Goal: Task Accomplishment & Management: Use online tool/utility

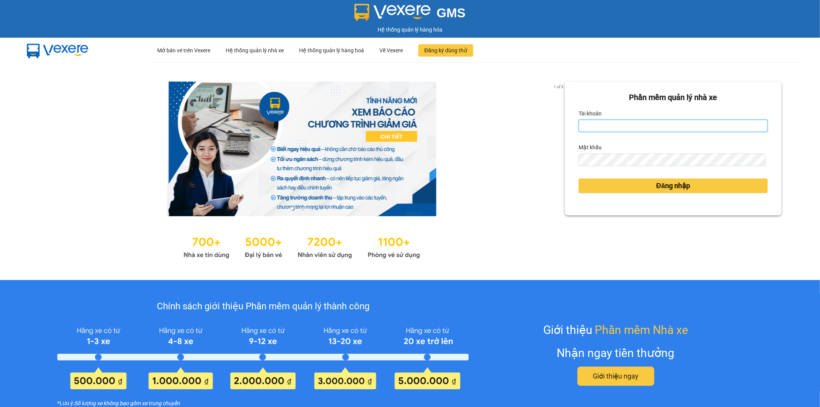
click at [586, 121] on input "Tài khoản" at bounding box center [672, 126] width 189 height 12
type input "kieuoanh.tankimchi"
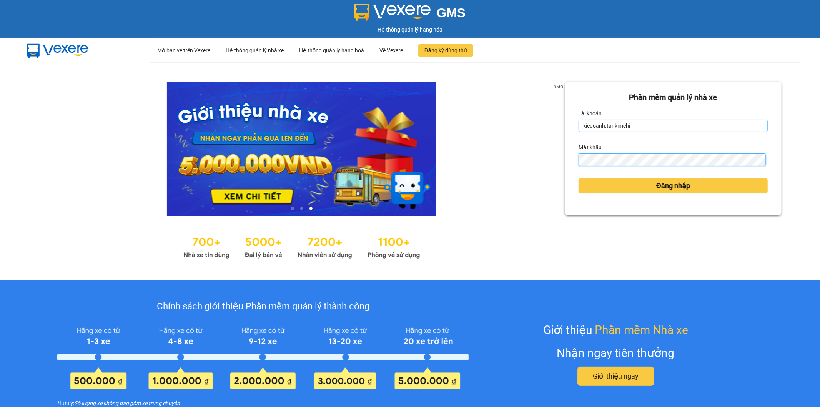
click at [578, 178] on button "Đăng nhập" at bounding box center [672, 185] width 189 height 15
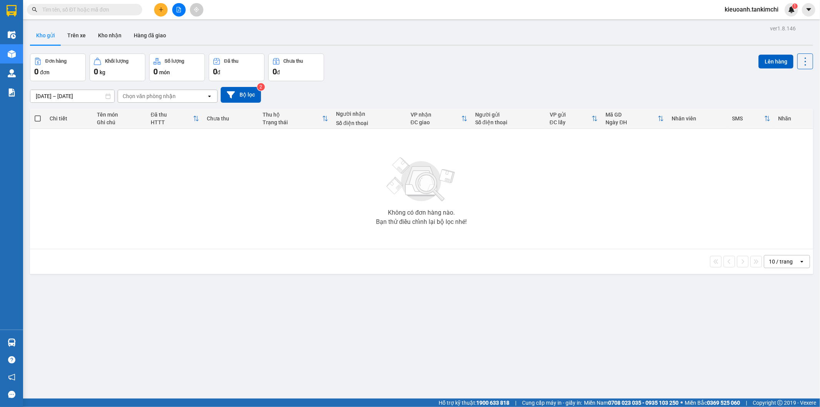
click at [113, 12] on input "text" at bounding box center [87, 9] width 91 height 8
click at [86, 10] on input "text" at bounding box center [87, 9] width 91 height 8
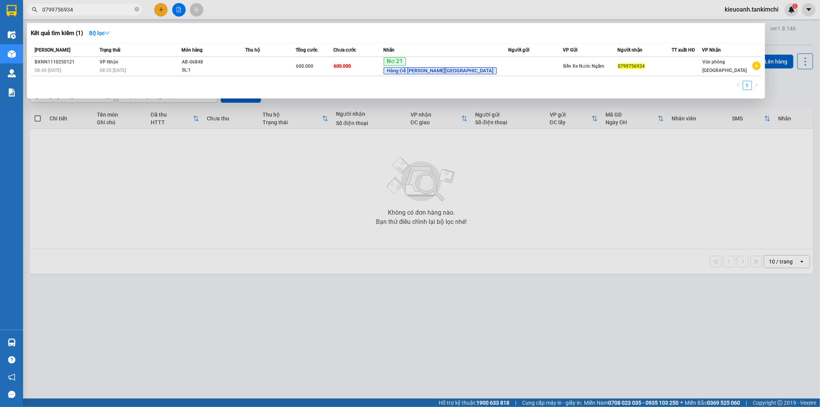
type input "0799756934"
click at [135, 12] on icon "close-circle" at bounding box center [137, 9] width 5 height 5
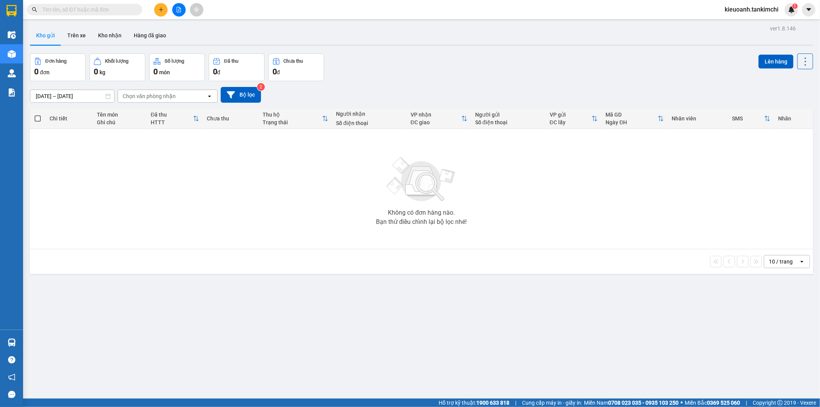
click at [115, 12] on input "text" at bounding box center [87, 9] width 91 height 8
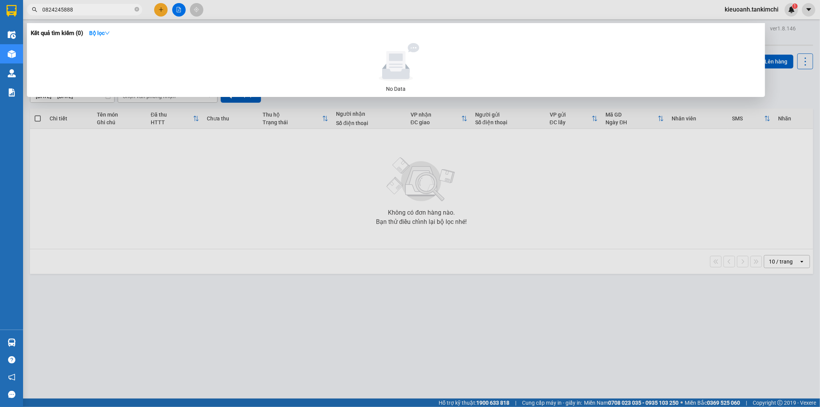
type input "0824245888"
click at [136, 10] on icon "close-circle" at bounding box center [137, 9] width 5 height 5
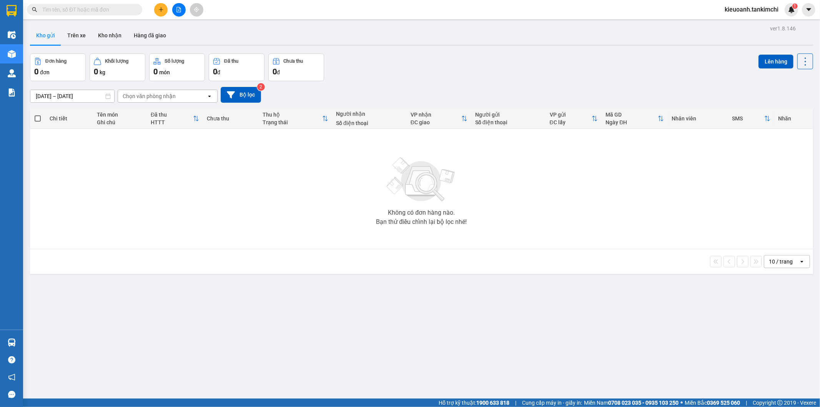
click at [101, 13] on input "text" at bounding box center [87, 9] width 91 height 8
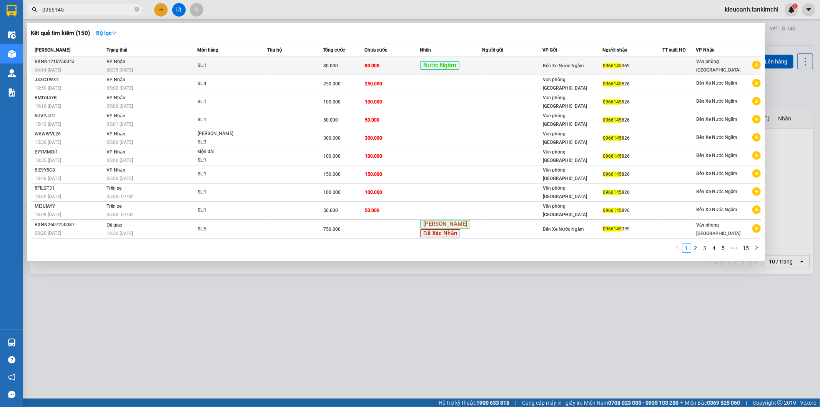
type input "0966145"
click at [264, 61] on span "SL: 1" at bounding box center [233, 65] width 70 height 8
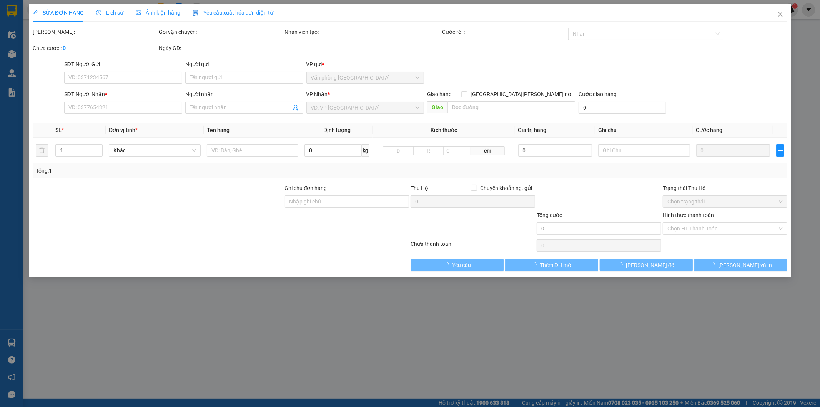
click at [106, 10] on span "Lịch sử" at bounding box center [109, 13] width 27 height 6
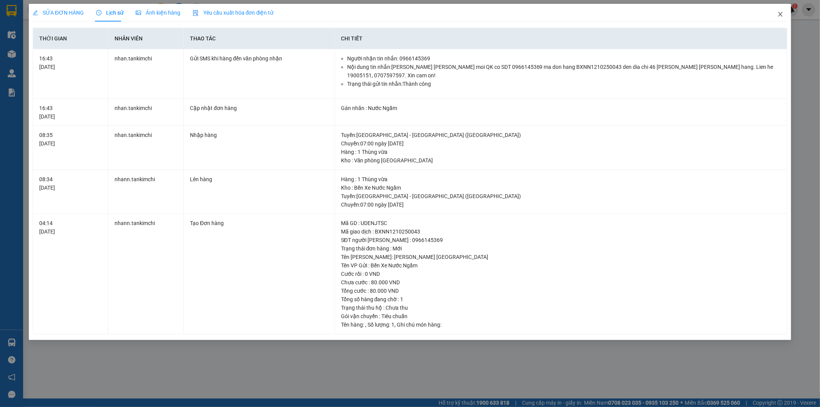
click at [784, 13] on span "Close" at bounding box center [780, 15] width 22 height 22
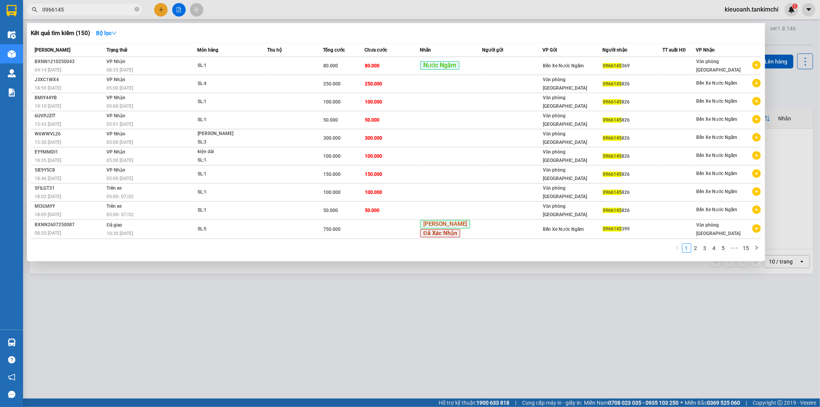
click at [90, 8] on input "0966145" at bounding box center [87, 9] width 91 height 8
click at [135, 12] on span at bounding box center [137, 9] width 5 height 7
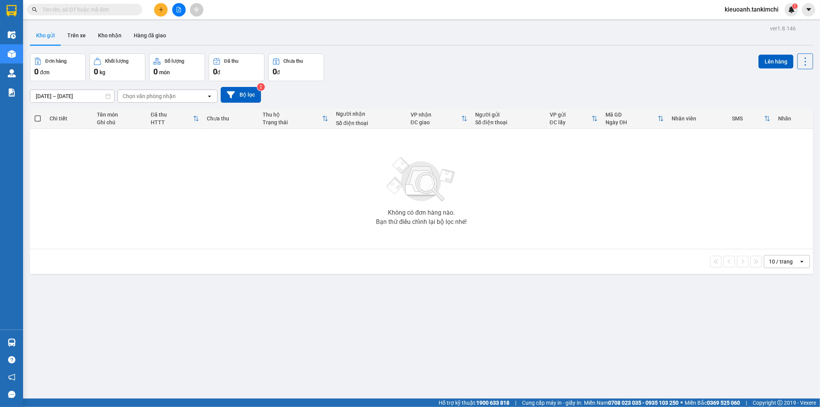
click at [119, 12] on input "text" at bounding box center [87, 9] width 91 height 8
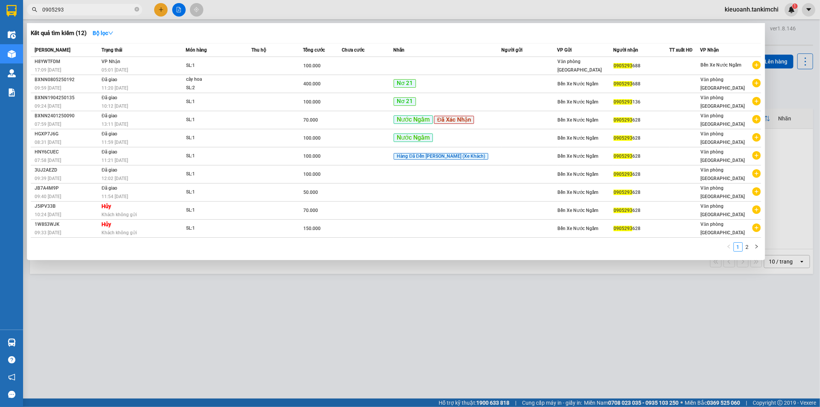
click at [119, 12] on input "0905293" at bounding box center [87, 9] width 91 height 8
paste input "66145"
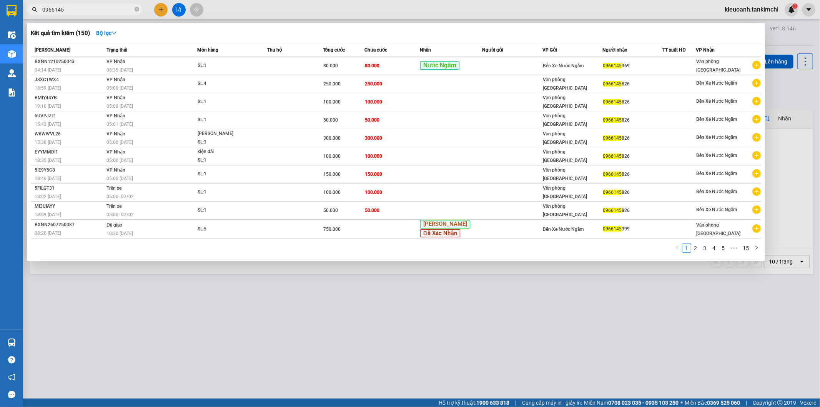
type input "0966145"
click at [135, 12] on span at bounding box center [137, 9] width 5 height 7
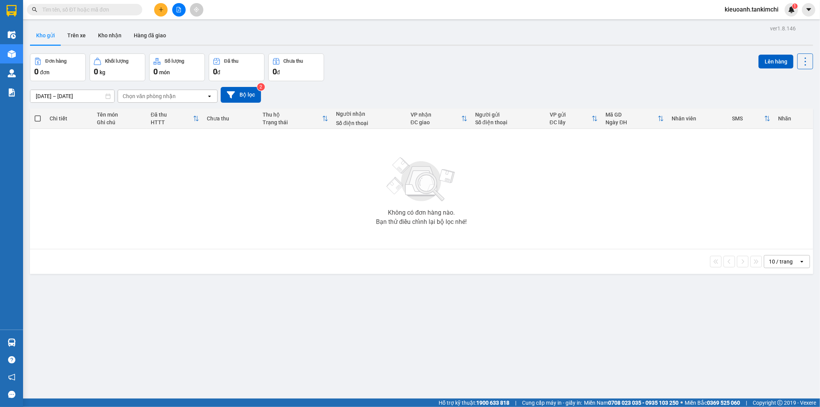
click at [120, 12] on input "text" at bounding box center [87, 9] width 91 height 8
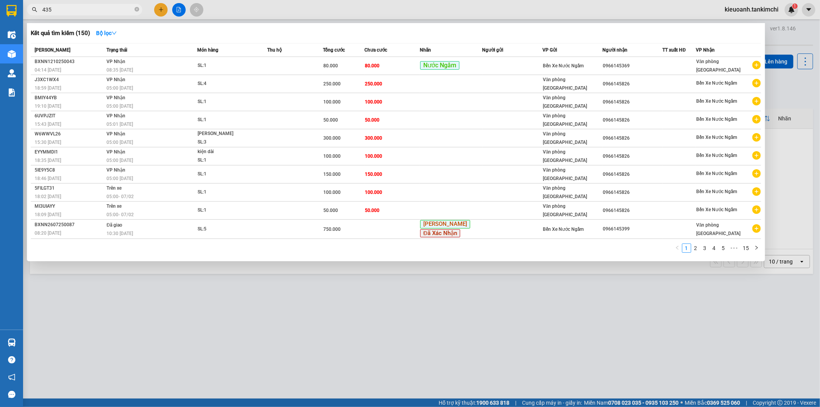
type input "4358"
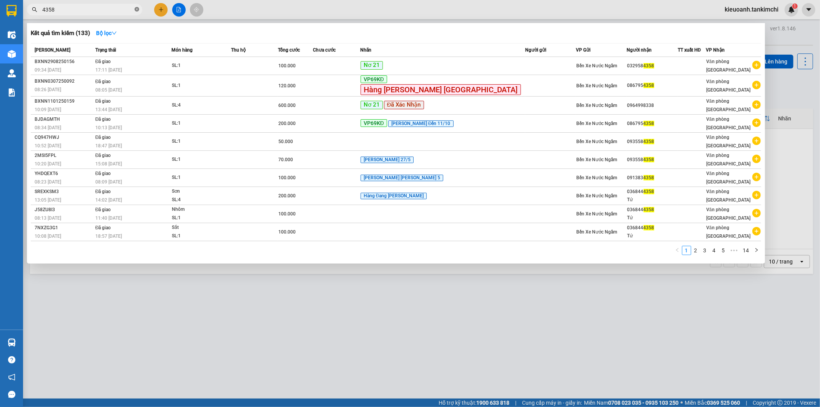
click at [137, 10] on icon "close-circle" at bounding box center [137, 9] width 5 height 5
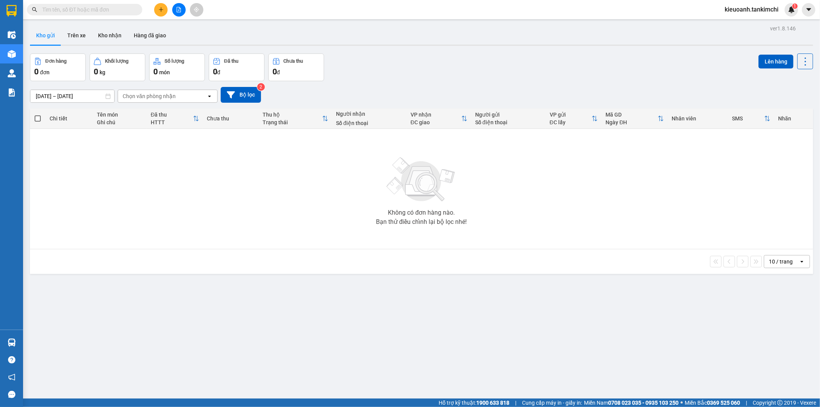
click at [105, 14] on span at bounding box center [84, 10] width 115 height 12
click at [104, 10] on input "text" at bounding box center [87, 9] width 91 height 8
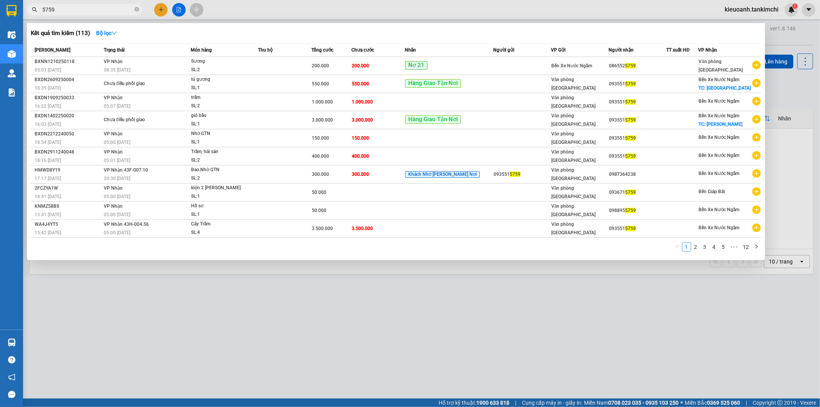
click at [104, 10] on input "5759" at bounding box center [87, 9] width 91 height 8
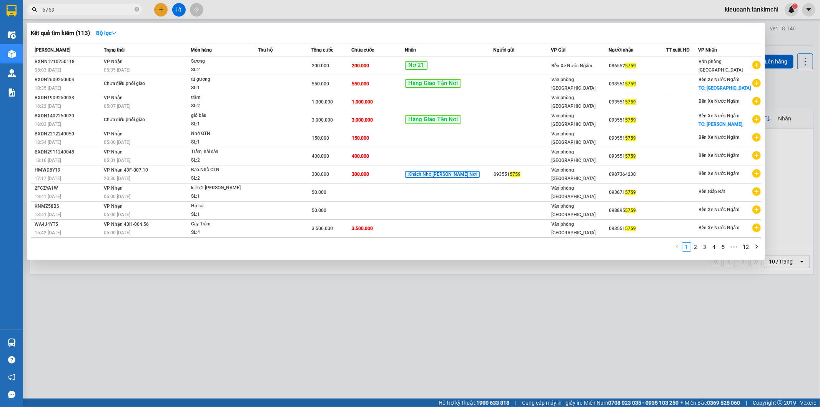
click at [104, 10] on input "5759" at bounding box center [87, 9] width 91 height 8
type input "5759"
click at [136, 9] on icon "close-circle" at bounding box center [137, 9] width 5 height 5
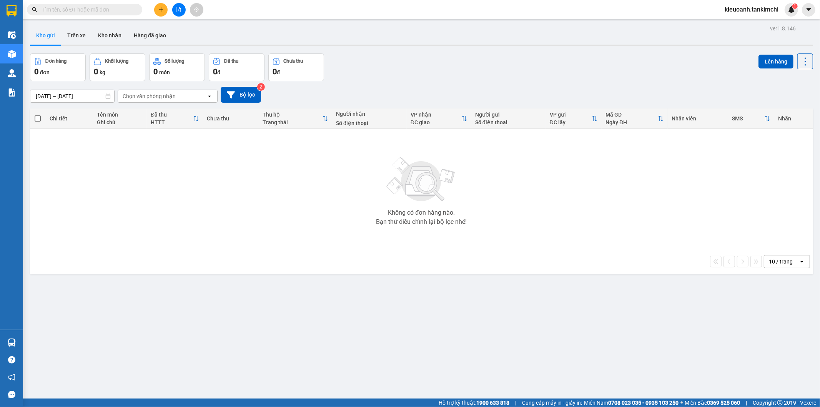
click at [129, 9] on input "text" at bounding box center [87, 9] width 91 height 8
click at [93, 12] on input "text" at bounding box center [87, 9] width 91 height 8
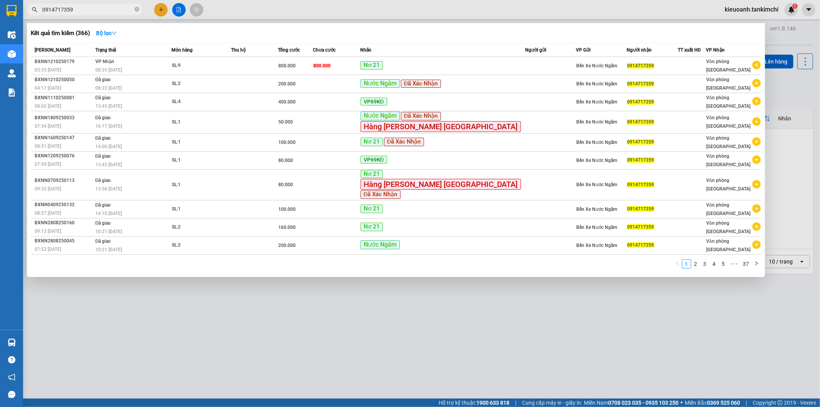
type input "0914717359"
click at [262, 7] on div at bounding box center [410, 203] width 820 height 407
click at [100, 10] on input "0914717359" at bounding box center [87, 9] width 91 height 8
click at [95, 5] on input "0914717359" at bounding box center [87, 9] width 91 height 8
click at [222, 8] on div at bounding box center [410, 203] width 820 height 407
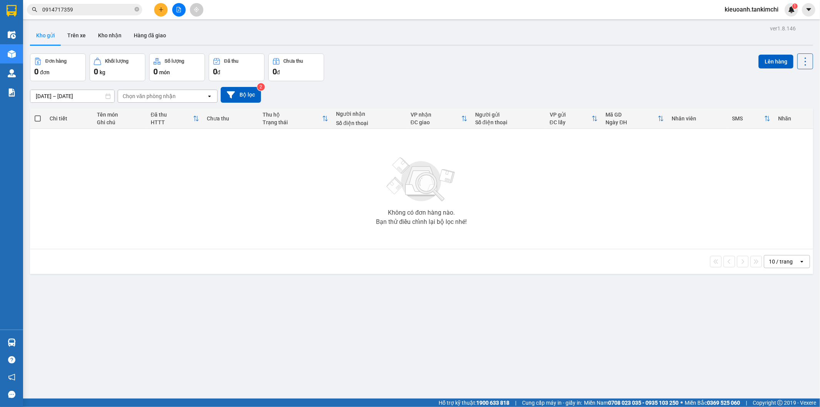
click at [98, 14] on span "0914717359" at bounding box center [84, 10] width 115 height 12
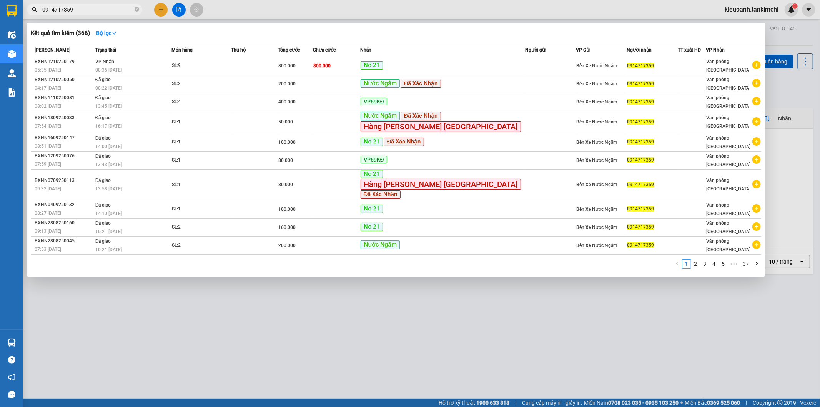
click at [68, 10] on input "0914717359" at bounding box center [87, 9] width 91 height 8
click at [80, 10] on input "0914717359" at bounding box center [87, 9] width 91 height 8
click at [112, 62] on span "VP Nhận" at bounding box center [104, 61] width 19 height 5
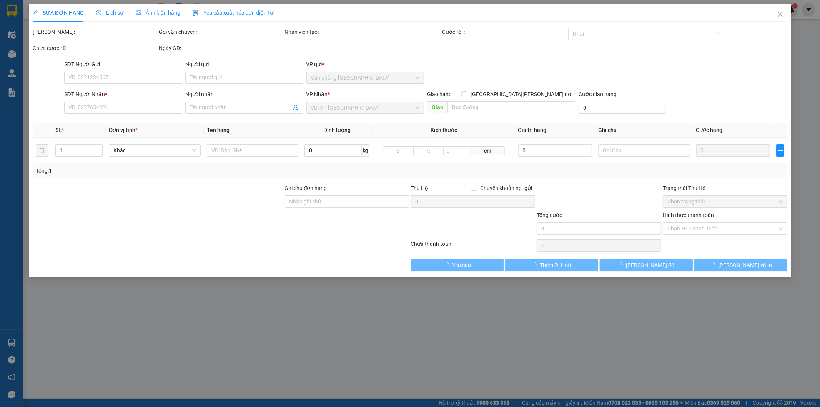
click at [100, 13] on icon "clock-circle" at bounding box center [98, 12] width 5 height 5
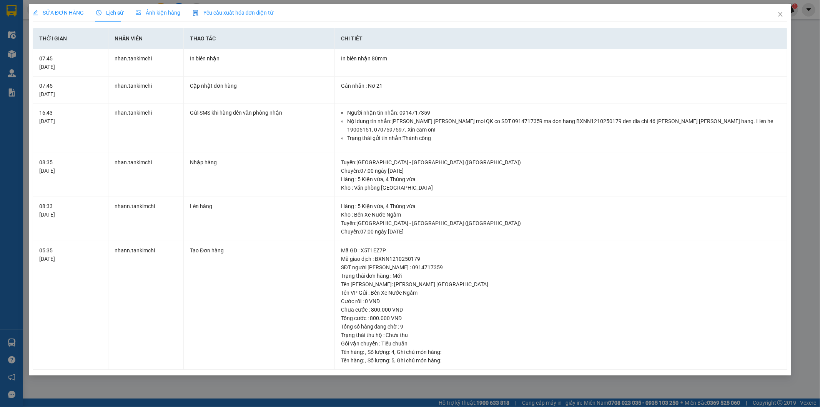
click at [326, 382] on div "SỬA ĐƠN HÀNG Lịch sử [PERSON_NAME] hàng Yêu cầu xuất [PERSON_NAME] điện tử Tota…" at bounding box center [410, 203] width 820 height 407
click at [781, 10] on span "Close" at bounding box center [780, 15] width 22 height 22
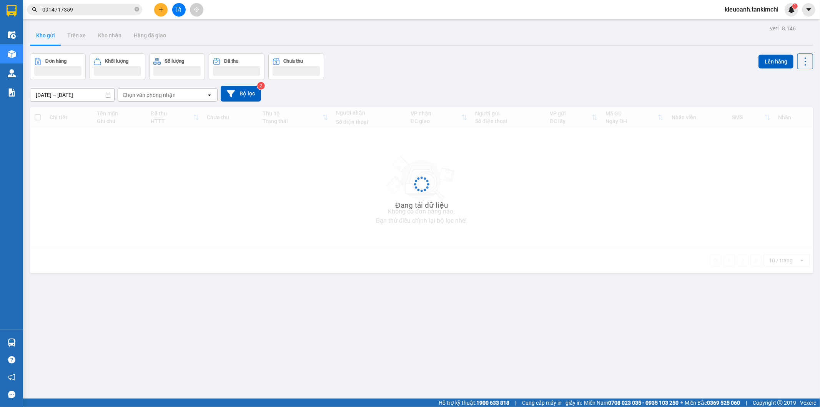
click at [79, 6] on input "0914717359" at bounding box center [87, 9] width 91 height 8
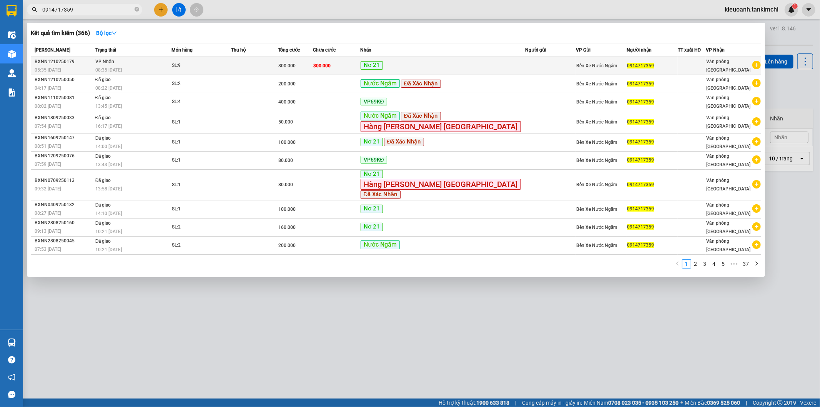
click at [190, 67] on div "SL: 9" at bounding box center [201, 65] width 58 height 8
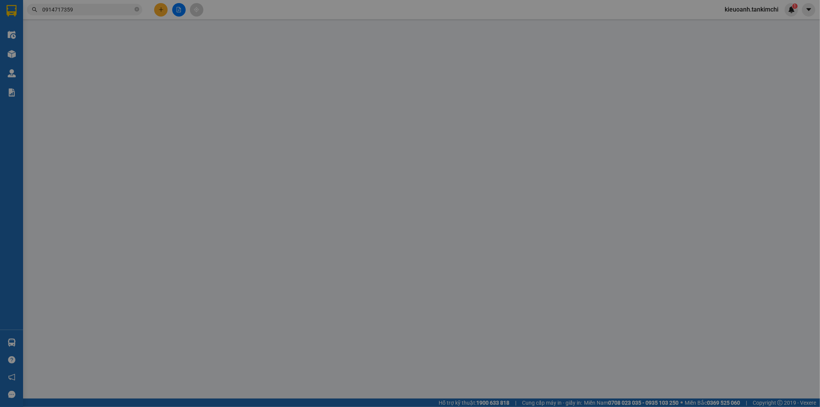
type input "0914717359"
type input "800.000"
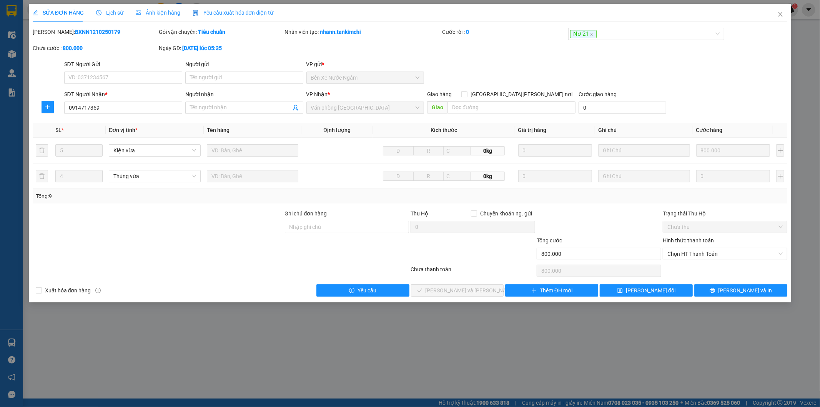
click at [118, 12] on span "Lịch sử" at bounding box center [109, 13] width 27 height 6
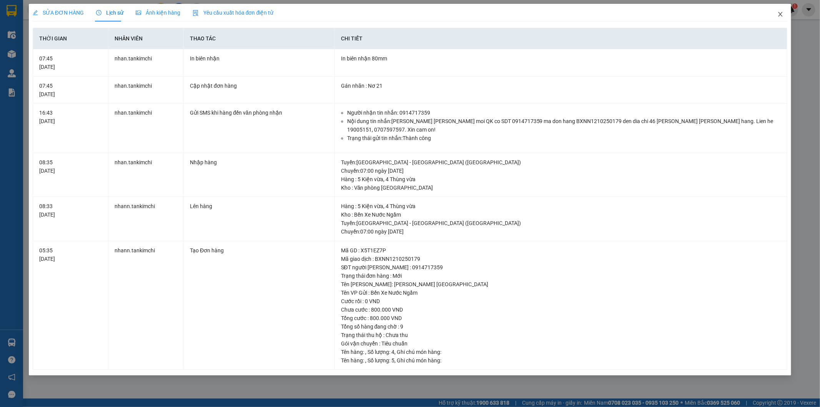
click at [781, 17] on icon "close" at bounding box center [780, 14] width 6 height 6
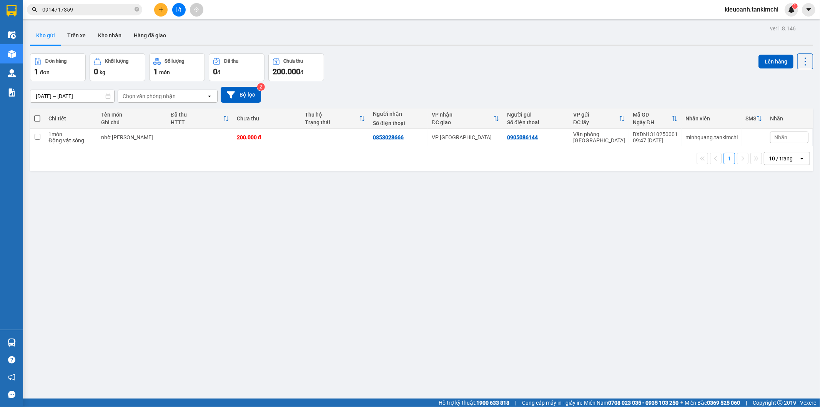
click at [99, 8] on input "0914717359" at bounding box center [87, 9] width 91 height 8
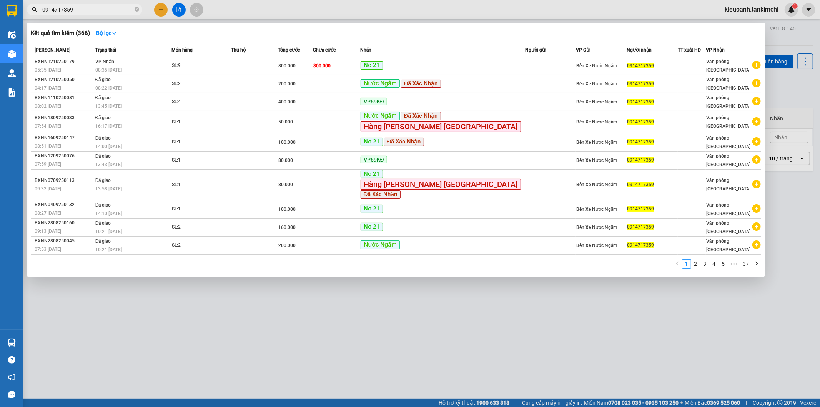
click at [99, 8] on input "0914717359" at bounding box center [87, 9] width 91 height 8
click at [93, 64] on div "BXNN1210250179" at bounding box center [64, 62] width 58 height 8
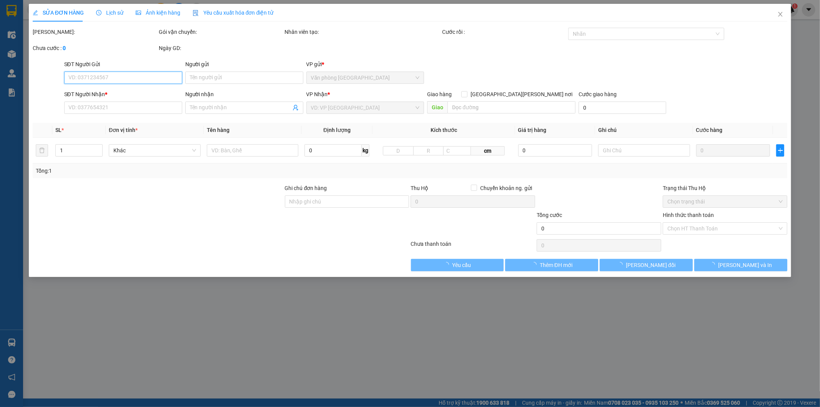
type input "0914717359"
type input "800.000"
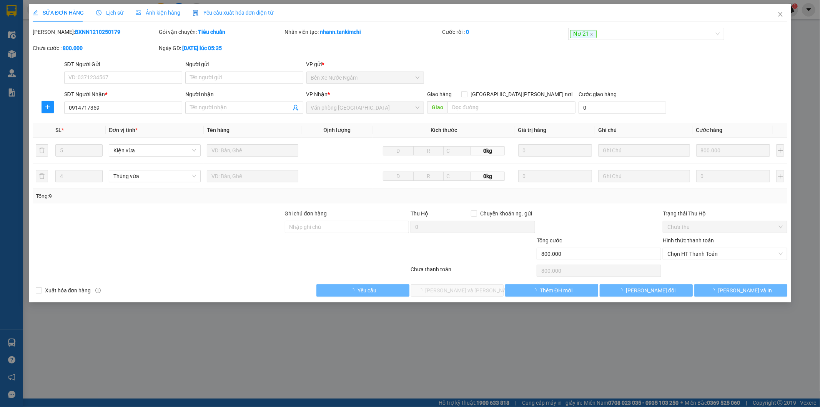
click at [96, 11] on icon "clock-circle" at bounding box center [98, 12] width 5 height 5
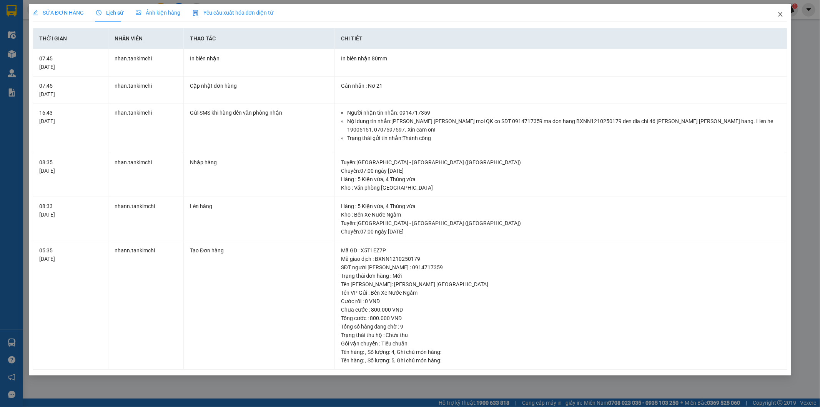
click at [784, 12] on span "Close" at bounding box center [780, 15] width 22 height 22
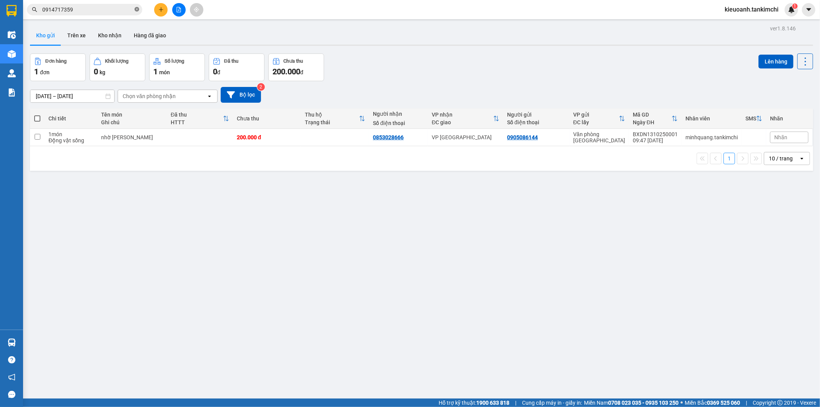
click at [136, 11] on icon "close-circle" at bounding box center [137, 9] width 5 height 5
click at [137, 11] on span at bounding box center [137, 9] width 5 height 8
click at [132, 10] on input "text" at bounding box center [87, 9] width 91 height 8
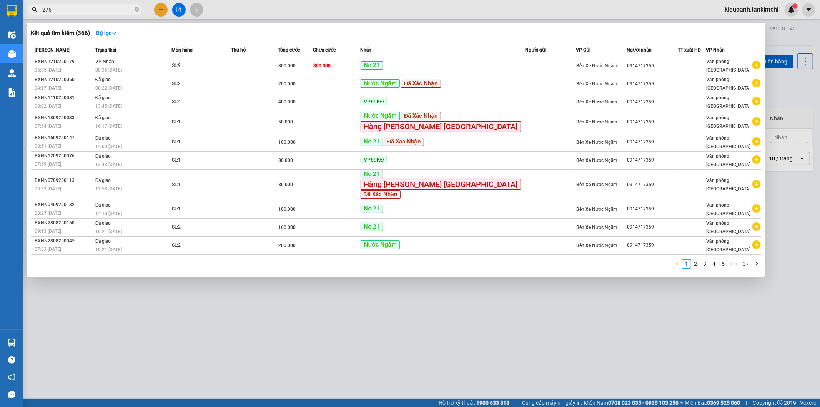
type input "2757"
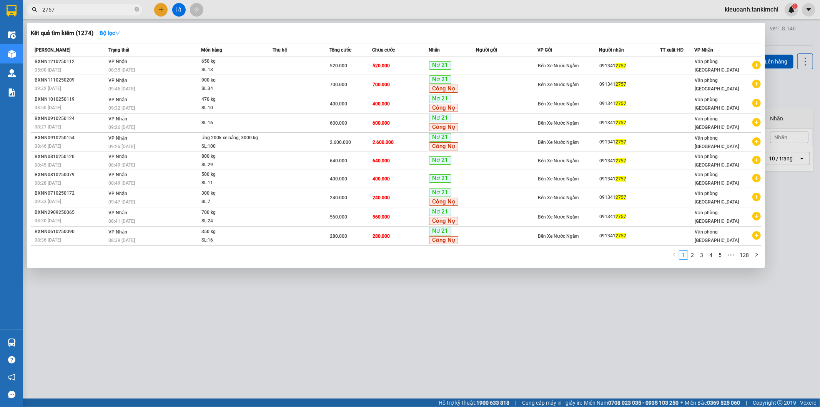
click at [108, 11] on input "2757" at bounding box center [87, 9] width 91 height 8
click at [79, 9] on input "2757" at bounding box center [87, 9] width 91 height 8
click at [79, 10] on input "0913412757" at bounding box center [87, 9] width 91 height 8
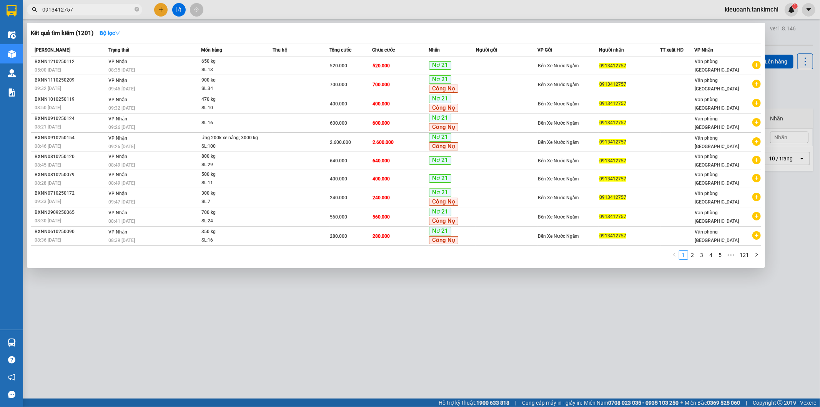
click at [79, 10] on input "0913412757" at bounding box center [87, 9] width 91 height 8
type input "0913412757"
click at [85, 13] on input "0913412757" at bounding box center [87, 9] width 91 height 8
click at [137, 7] on icon "close-circle" at bounding box center [137, 9] width 5 height 5
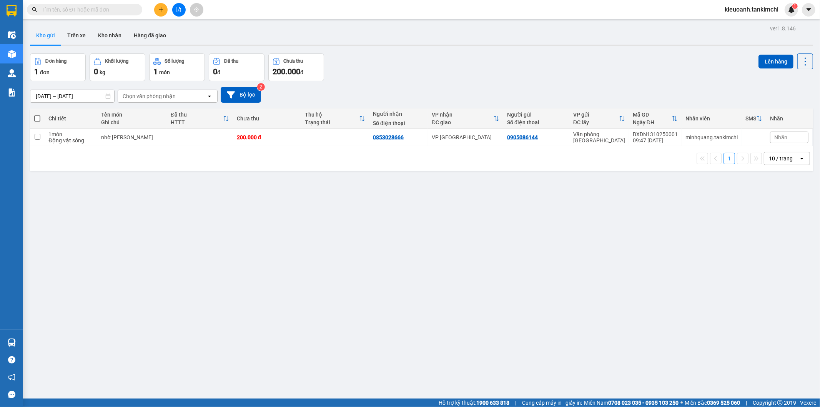
click at [100, 13] on input "text" at bounding box center [87, 9] width 91 height 8
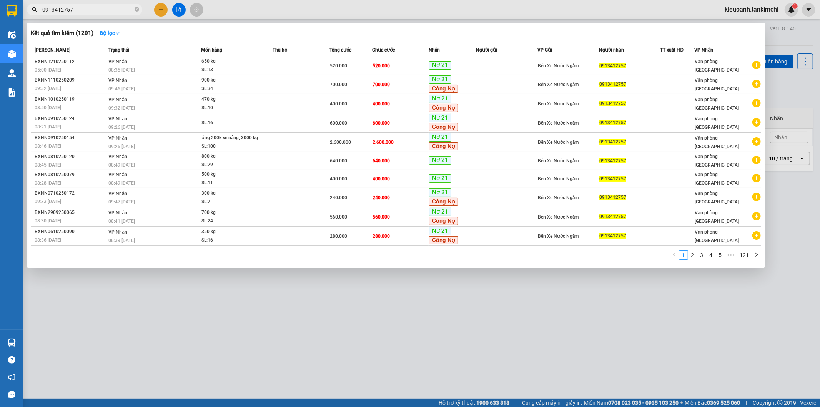
type input "0913412757"
click at [136, 10] on icon "close-circle" at bounding box center [137, 9] width 5 height 5
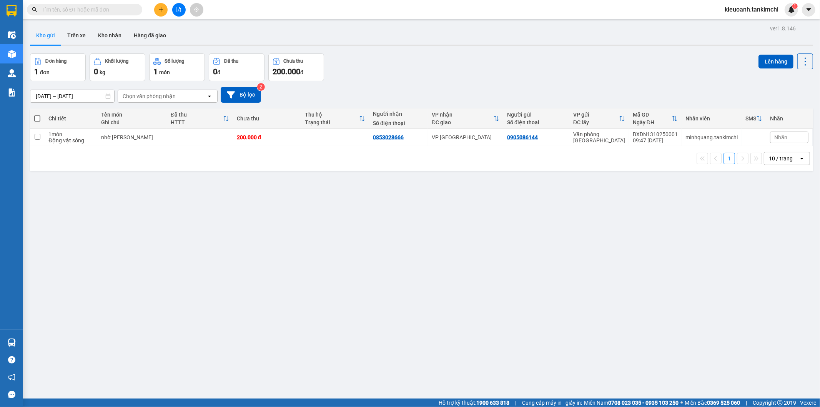
click at [130, 7] on input "text" at bounding box center [87, 9] width 91 height 8
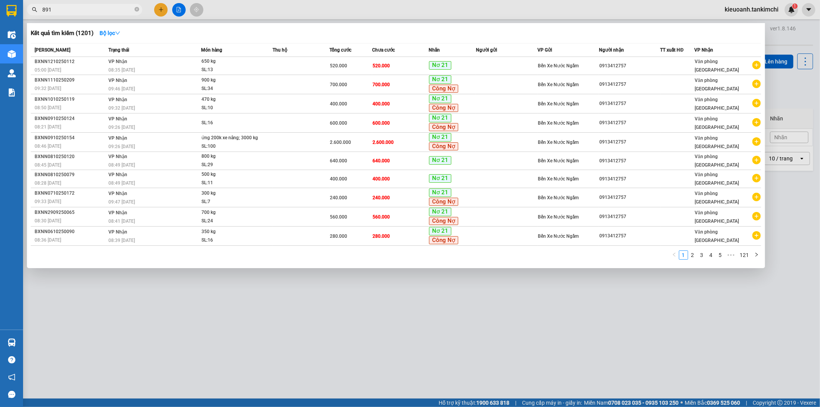
type input "8919"
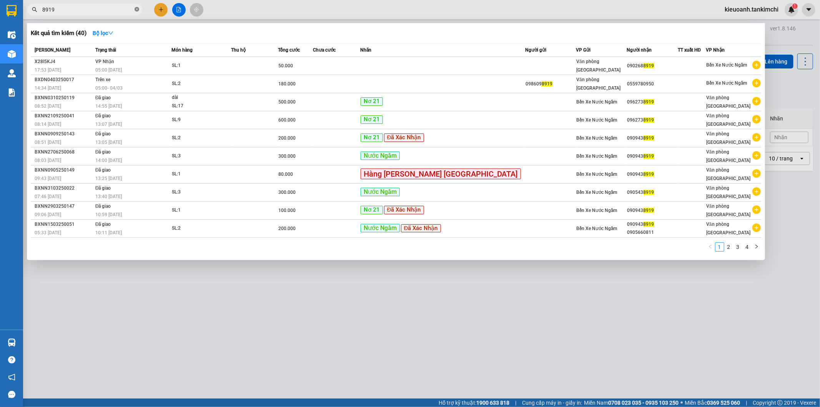
click at [138, 10] on icon "close-circle" at bounding box center [137, 9] width 5 height 5
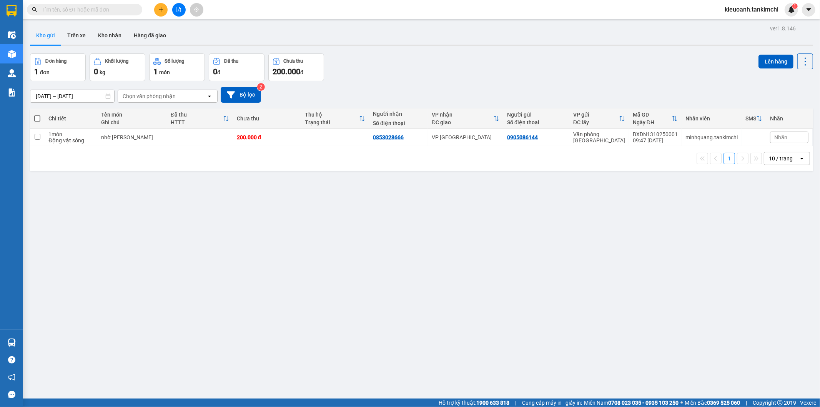
click at [116, 12] on input "text" at bounding box center [87, 9] width 91 height 8
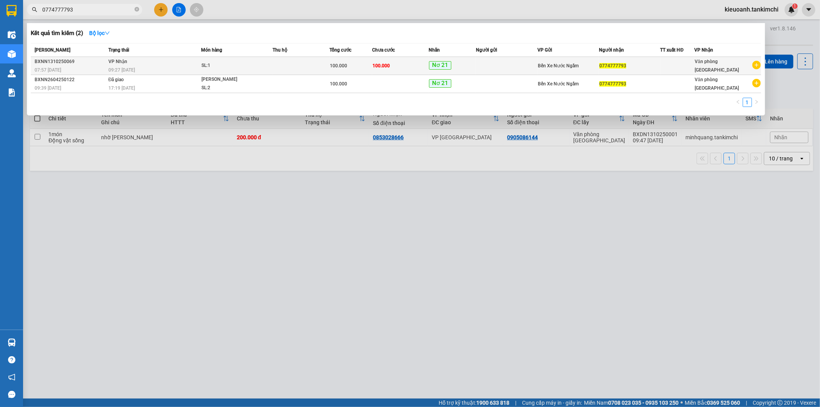
type input "0774777793"
click at [131, 65] on td "[PERSON_NAME] 09:27 [DATE]" at bounding box center [153, 66] width 95 height 18
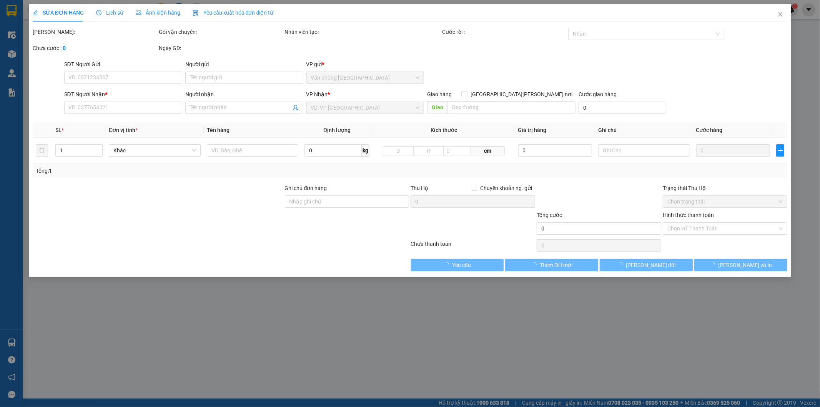
click at [104, 10] on span "Lịch sử" at bounding box center [109, 13] width 27 height 6
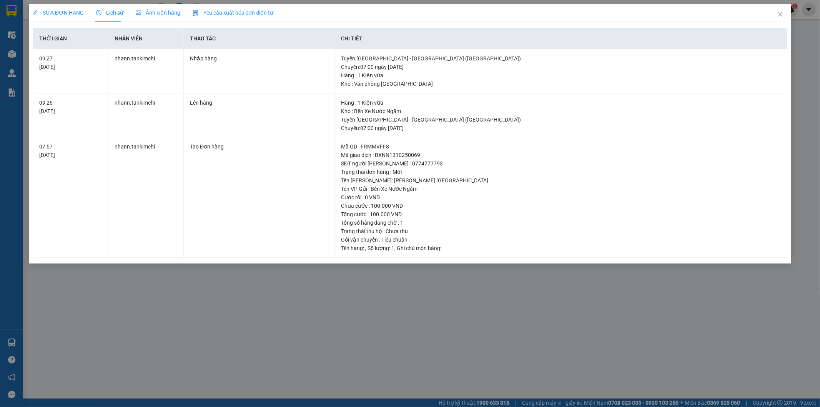
click at [420, 302] on div "SỬA ĐƠN HÀNG Lịch sử [PERSON_NAME] hàng Yêu cầu xuất [PERSON_NAME] điện tử Tota…" at bounding box center [410, 203] width 820 height 407
click at [777, 17] on icon "close" at bounding box center [780, 14] width 6 height 6
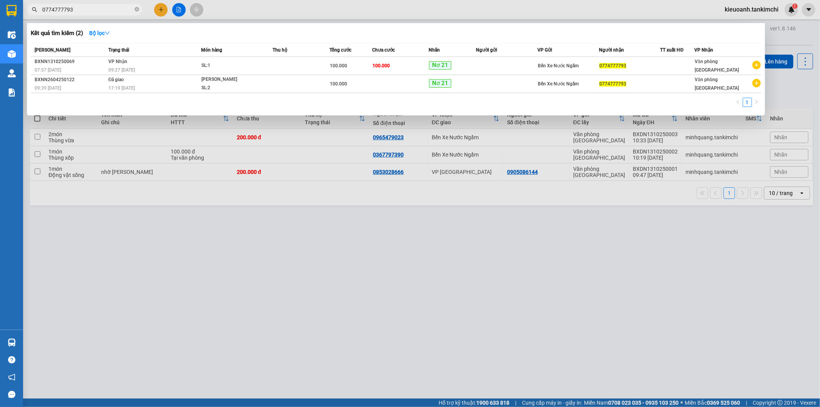
click at [99, 10] on input "0774777793" at bounding box center [87, 9] width 91 height 8
click at [79, 8] on input "0774777793" at bounding box center [87, 9] width 91 height 8
click at [120, 6] on input "0774777793" at bounding box center [87, 9] width 91 height 8
